Goal: Task Accomplishment & Management: Complete application form

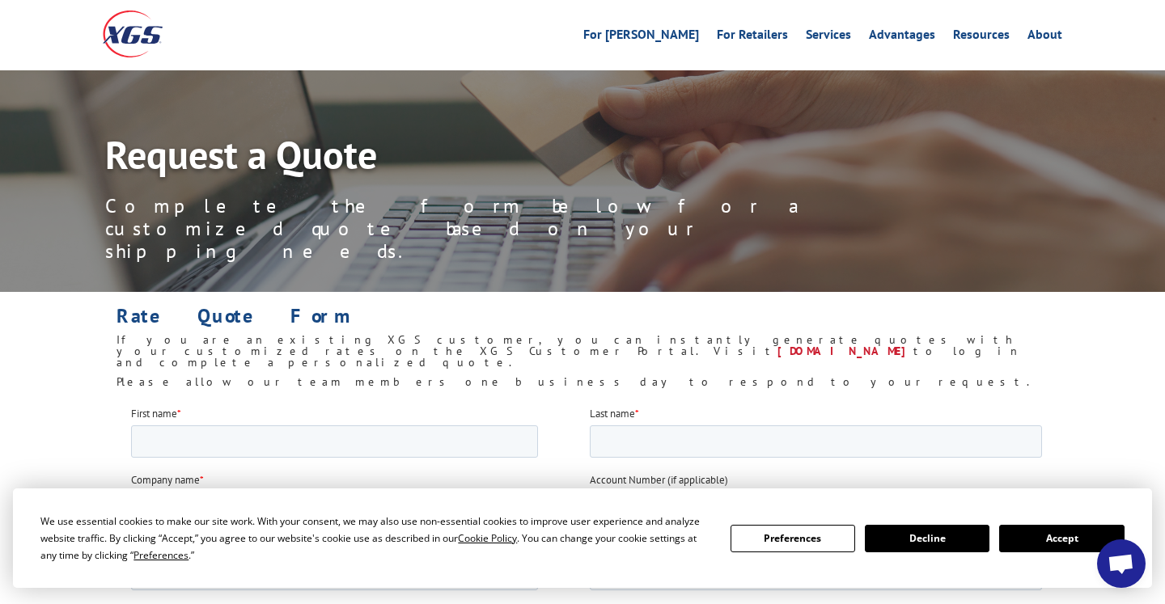
scroll to position [79, 0]
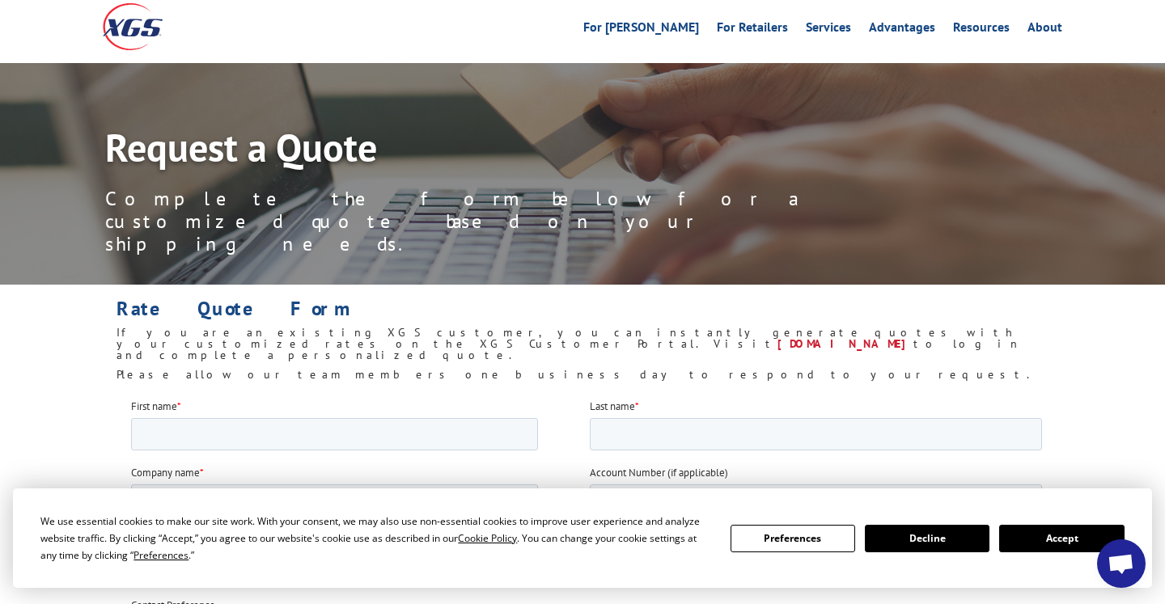
click at [1043, 535] on button "Accept" at bounding box center [1061, 539] width 125 height 28
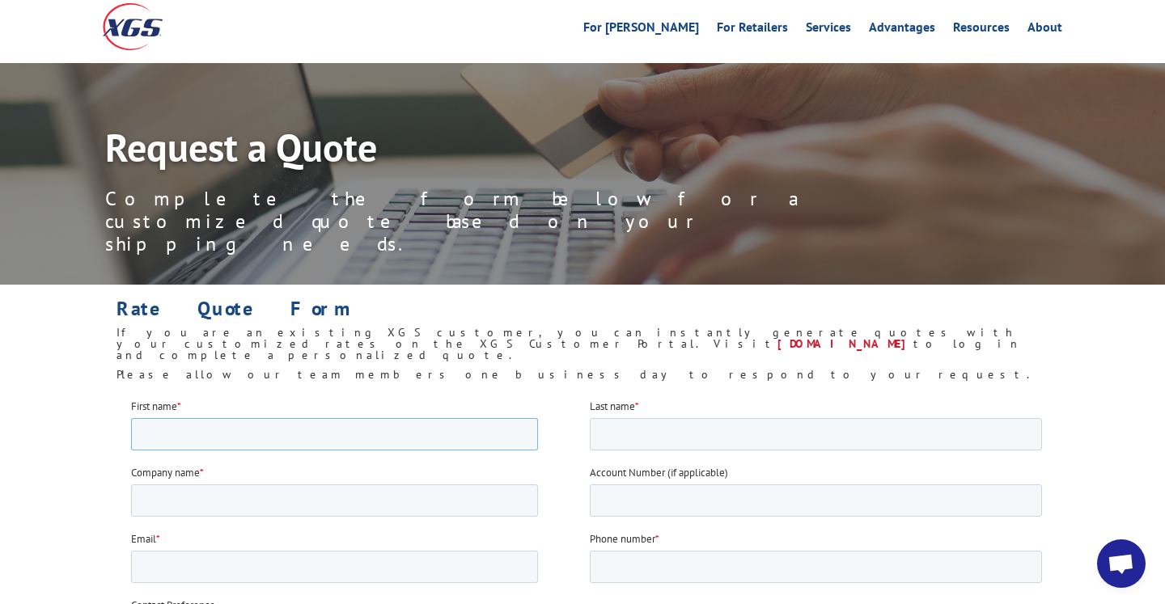
click at [155, 434] on input "First name *" at bounding box center [334, 434] width 407 height 32
type input "[PERSON_NAME]"
type input "Carbajo"
click at [150, 513] on input "Company name *" at bounding box center [334, 500] width 407 height 32
type input "One Stop Turf"
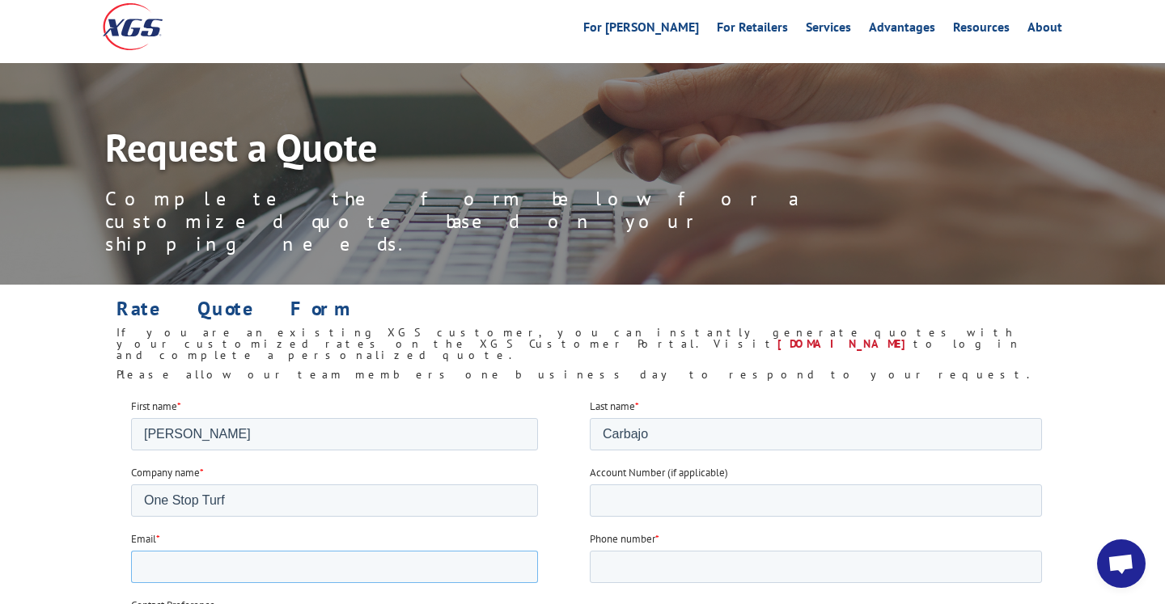
click at [172, 572] on input "Email *" at bounding box center [334, 566] width 407 height 32
type input "[EMAIL_ADDRESS][DOMAIN_NAME]"
click at [621, 567] on input "Phone number *" at bounding box center [816, 566] width 452 height 32
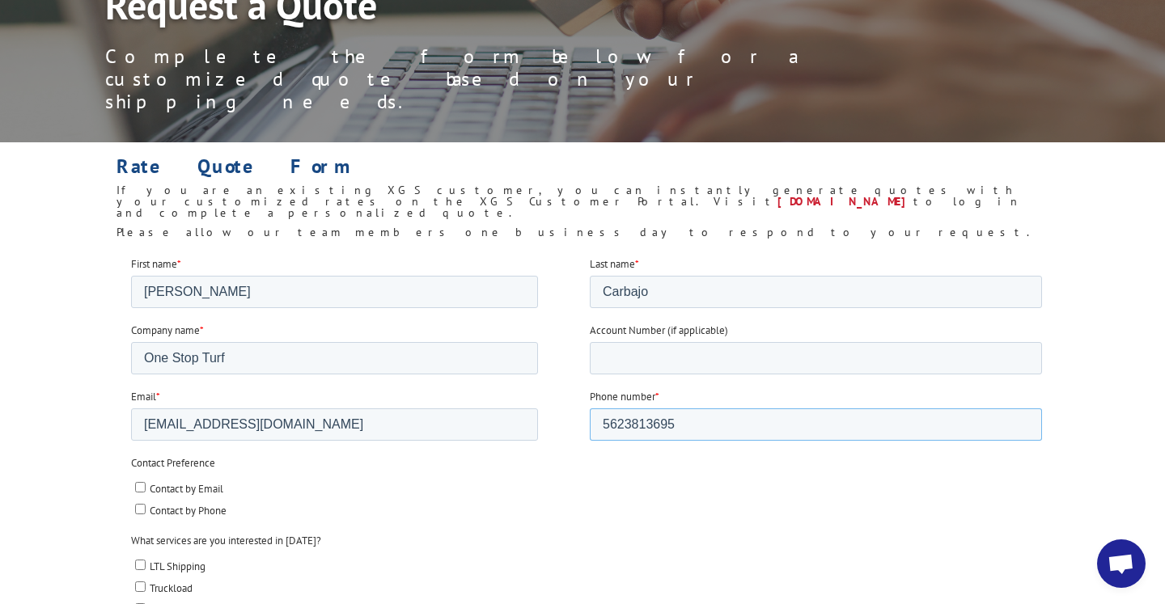
scroll to position [225, 0]
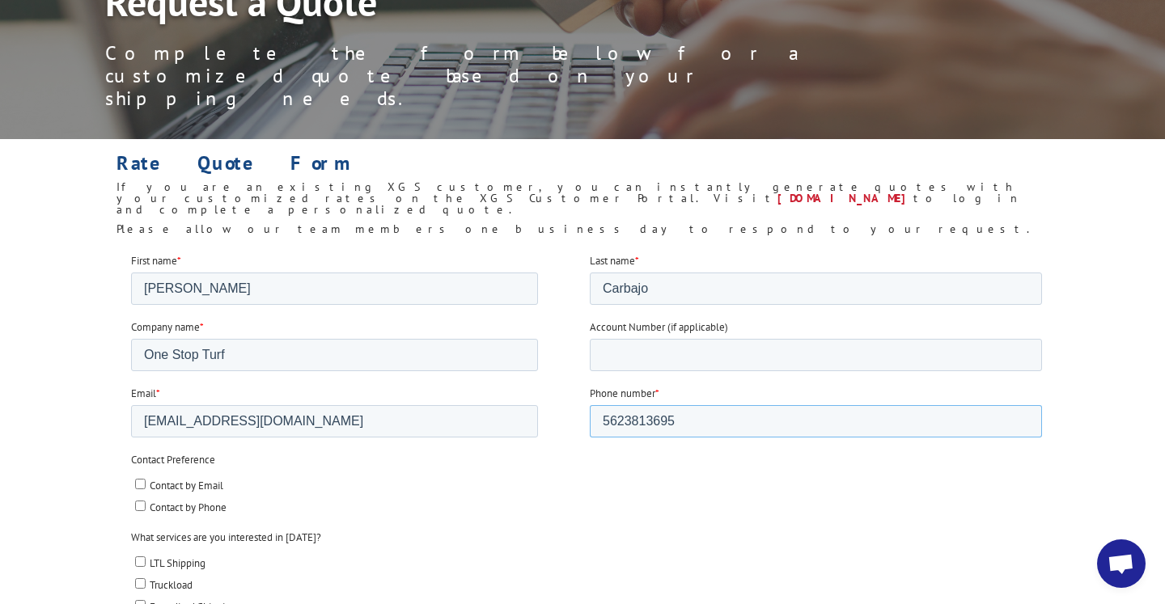
type input "5623813695"
click at [139, 481] on input "Contact by Email" at bounding box center [140, 483] width 11 height 11
checkbox input "true"
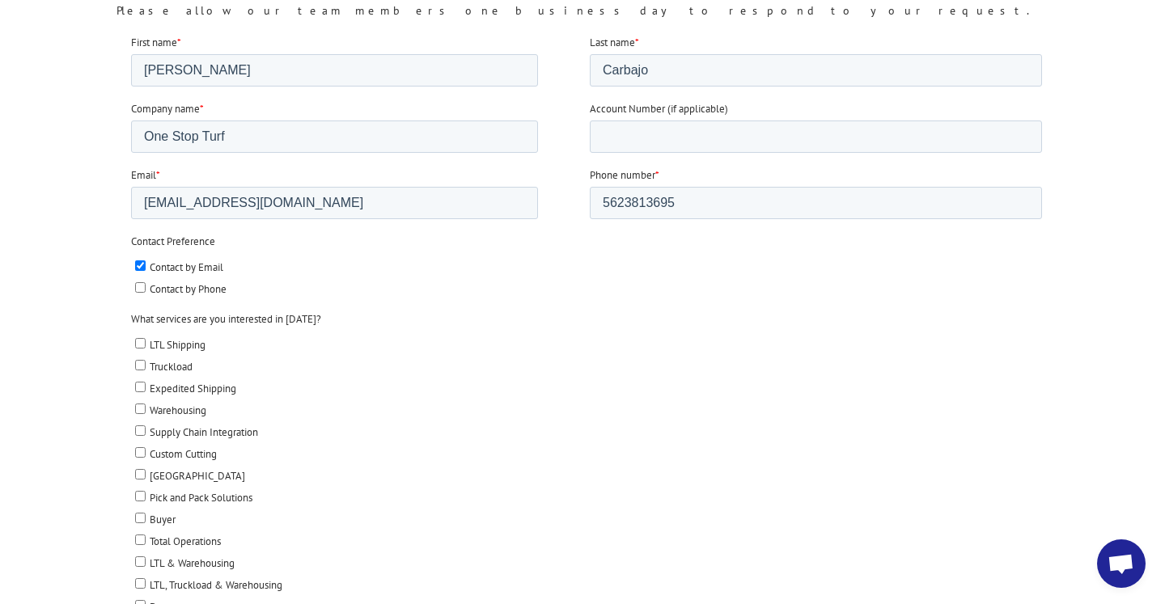
scroll to position [446, 0]
click at [140, 337] on input "LTL Shipping" at bounding box center [140, 340] width 11 height 11
checkbox input "true"
type input "30755"
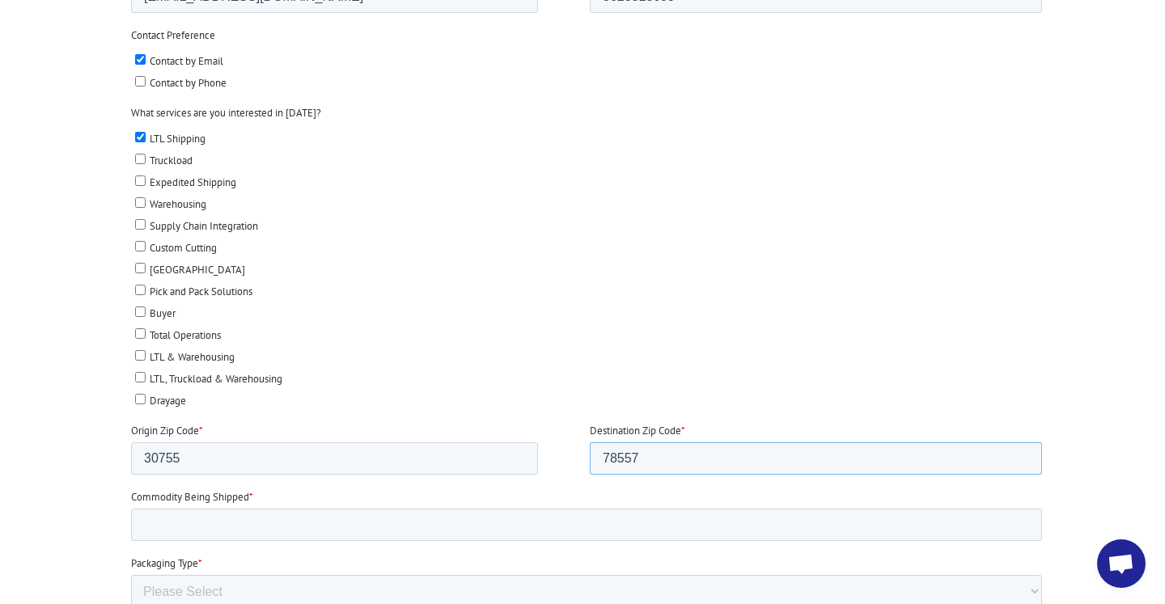
scroll to position [651, 0]
type input "78557"
click at [189, 508] on input "Commodity Being Shipped *" at bounding box center [586, 524] width 911 height 32
type input "transmission"
select select "Pallets (40"x48")"
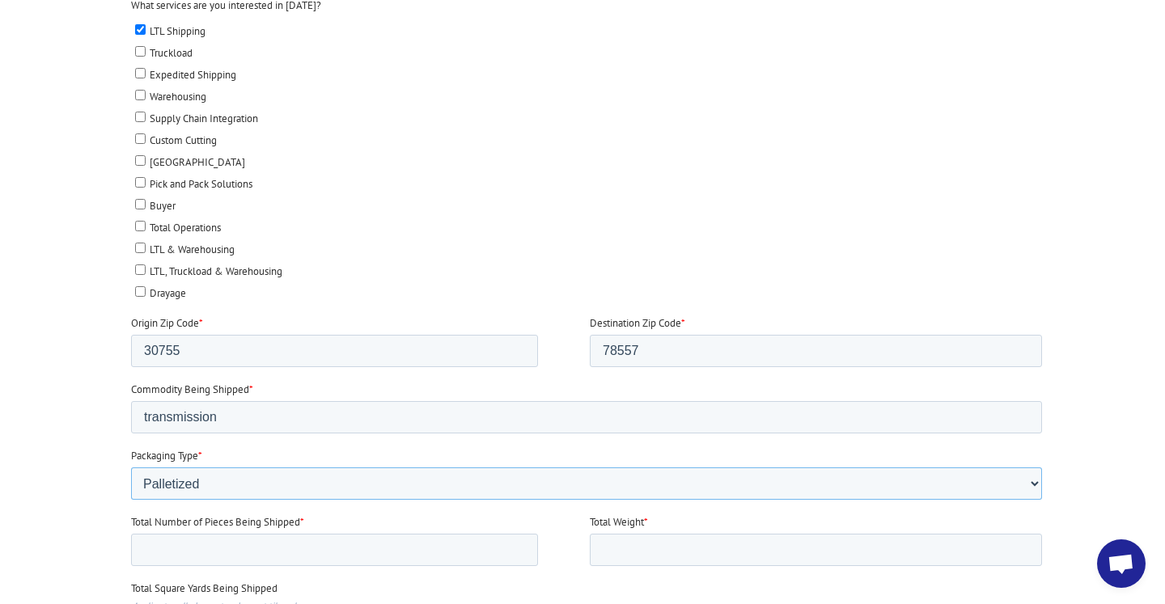
scroll to position [762, 0]
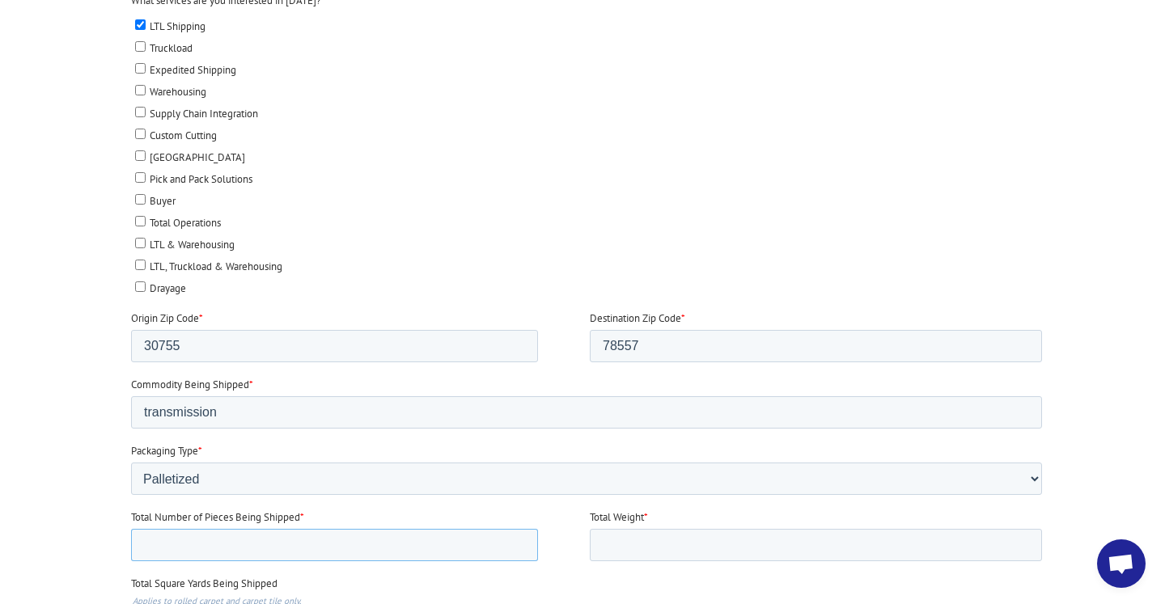
click at [172, 529] on input "Total Number of Pieces Being Shipped *" at bounding box center [334, 545] width 407 height 32
type input "1"
click at [617, 529] on input "Total Weight *" at bounding box center [816, 545] width 452 height 32
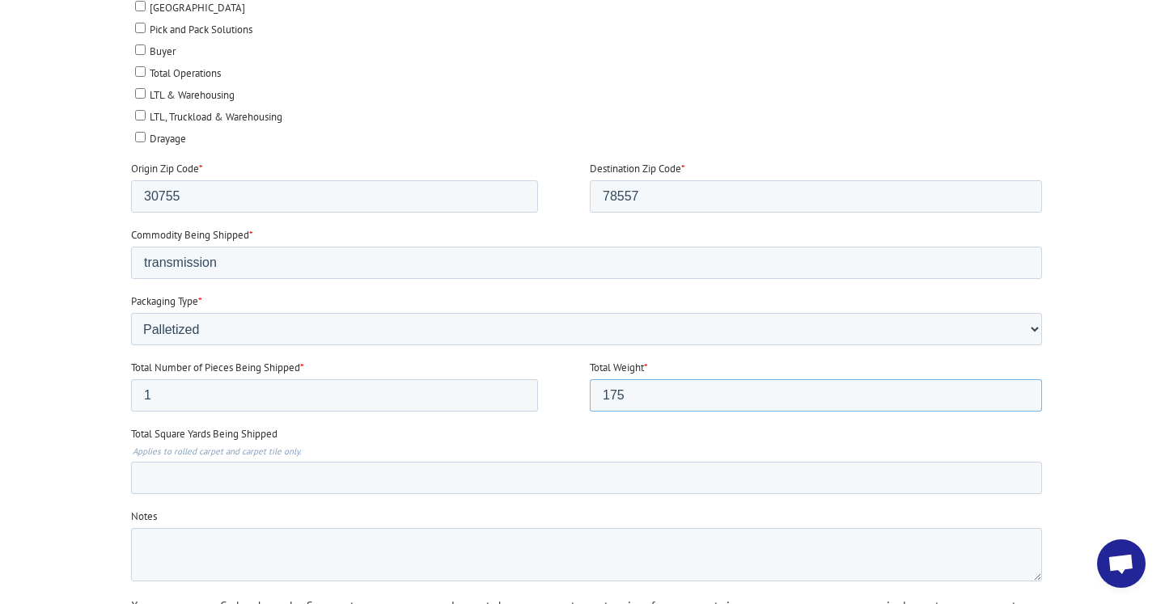
scroll to position [926, 0]
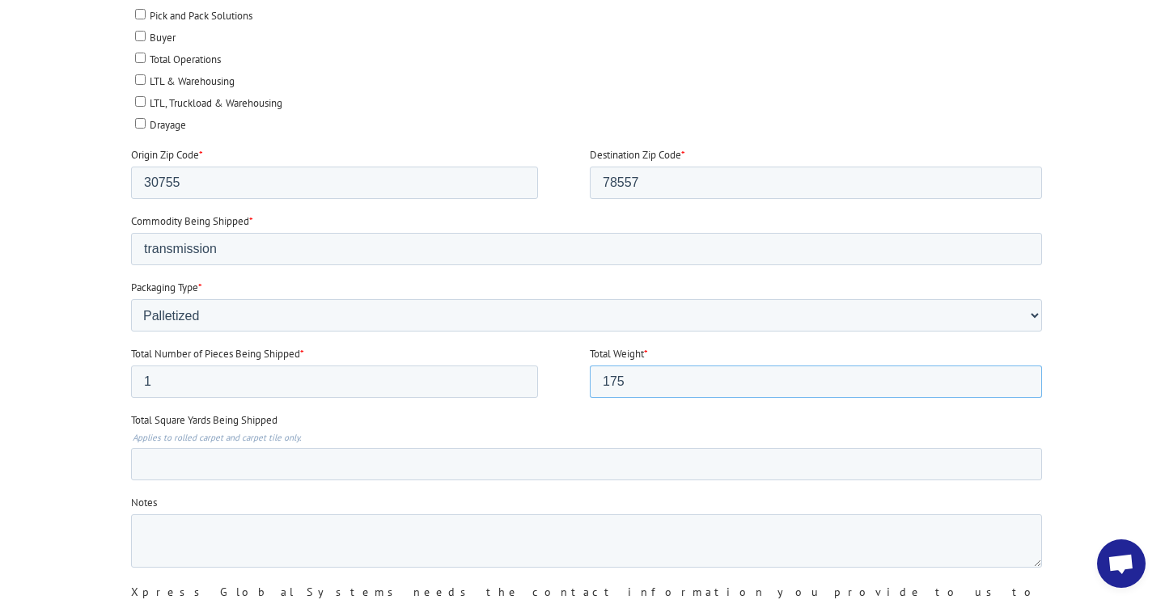
type input "175"
click at [197, 515] on textarea "Notes" at bounding box center [586, 541] width 911 height 53
type textarea "I will drop-off at [GEOGRAPHIC_DATA] facility"
